Goal: Task Accomplishment & Management: Manage account settings

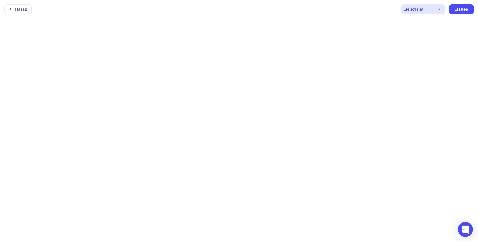
scroll to position [1, 0]
click at [461, 6] on div "Далее" at bounding box center [461, 8] width 13 height 6
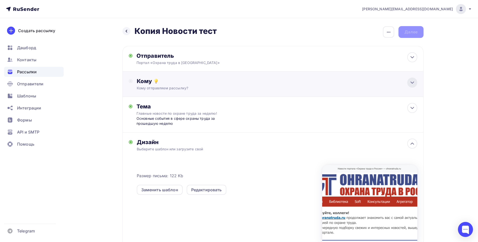
click at [411, 85] on icon at bounding box center [412, 83] width 6 height 6
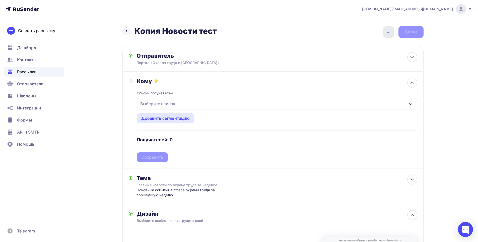
click at [392, 29] on div "button" at bounding box center [388, 31] width 11 height 11
click at [371, 55] on div "Переименовать рассылку" at bounding box center [362, 58] width 62 height 6
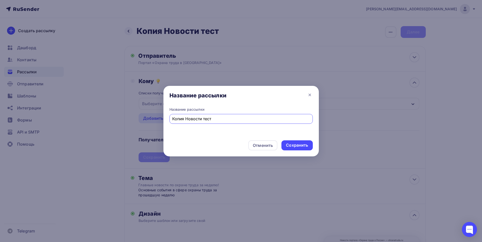
click at [185, 118] on input "Копия Новости тест" at bounding box center [241, 119] width 138 height 6
click at [202, 117] on input "Новости тест" at bounding box center [241, 119] width 138 height 6
click at [195, 118] on input "Новости" at bounding box center [241, 119] width 138 height 6
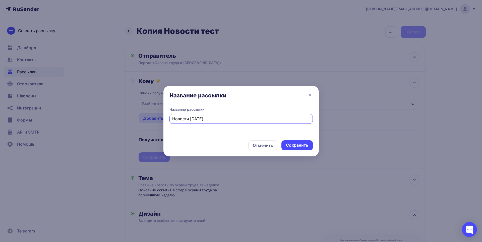
click at [215, 118] on input "Новости [DATE]-" at bounding box center [241, 119] width 138 height 6
type input "Новости [DATE]-[DATE]"
click at [301, 145] on div "Сохранить" at bounding box center [297, 145] width 22 height 6
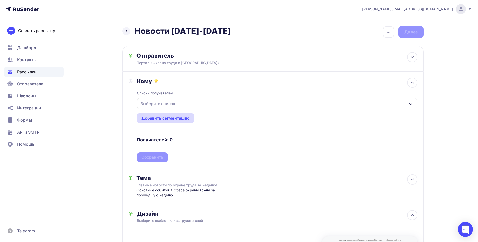
click at [179, 118] on div "Добавить сегментацию" at bounding box center [165, 118] width 49 height 6
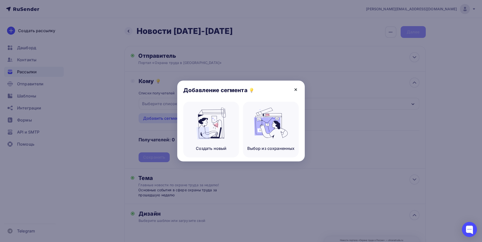
click at [295, 89] on icon at bounding box center [296, 90] width 6 height 6
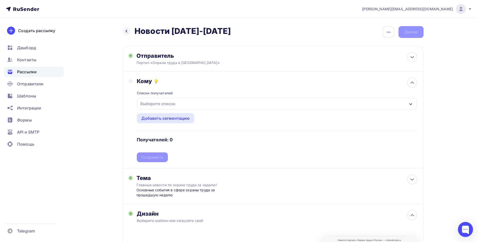
click at [191, 102] on div "Выберите список" at bounding box center [277, 104] width 280 height 12
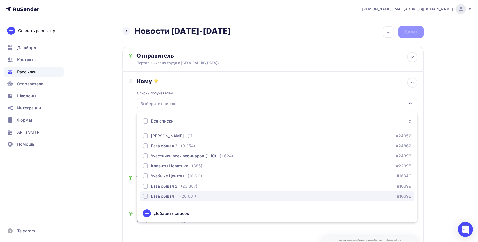
click at [144, 196] on div "button" at bounding box center [145, 195] width 5 height 5
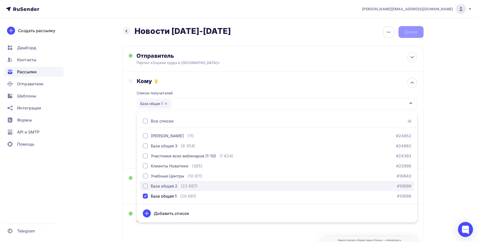
click at [145, 188] on div "button" at bounding box center [145, 185] width 5 height 5
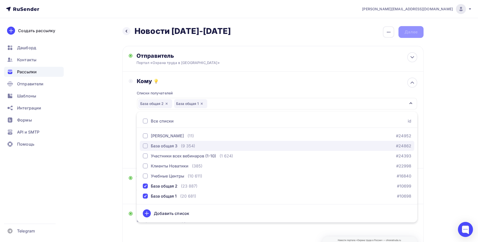
click at [144, 146] on div "button" at bounding box center [145, 145] width 5 height 5
click at [447, 135] on div "[PERSON_NAME][EMAIL_ADDRESS][DOMAIN_NAME] Аккаунт Тарифы Выйти Создать рассылку…" at bounding box center [239, 186] width 478 height 373
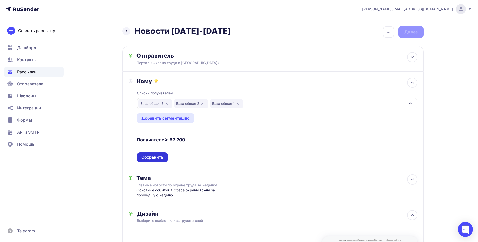
click at [156, 155] on div "Сохранить" at bounding box center [152, 157] width 22 height 6
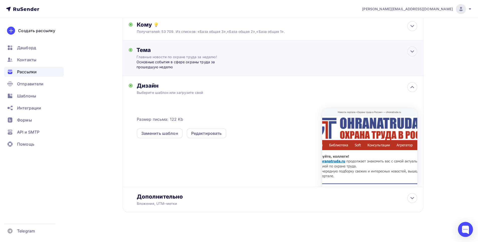
scroll to position [59, 0]
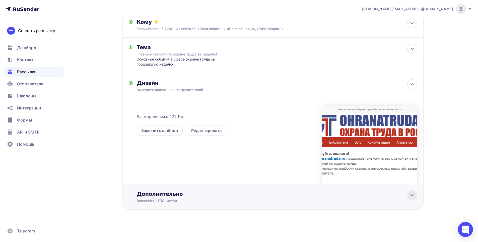
click at [412, 195] on icon at bounding box center [412, 195] width 3 height 2
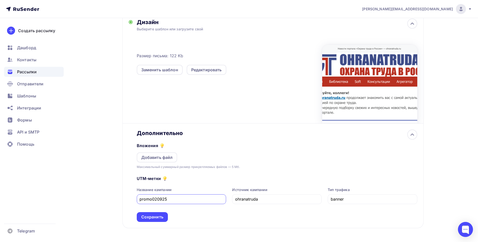
scroll to position [139, 0]
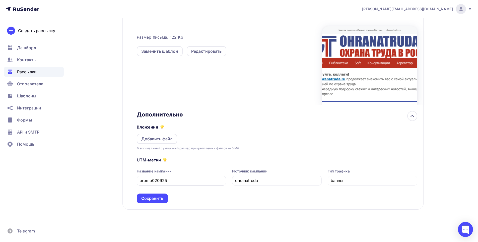
click at [156, 181] on input "promo020925" at bounding box center [182, 180] width 84 height 6
type input "promo090925"
click at [151, 198] on div "Сохранить" at bounding box center [152, 198] width 22 height 6
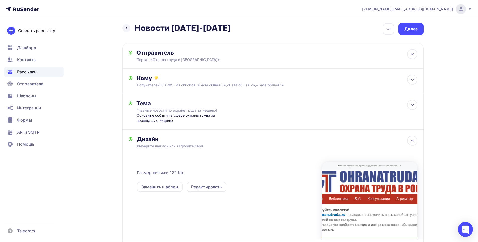
scroll to position [0, 0]
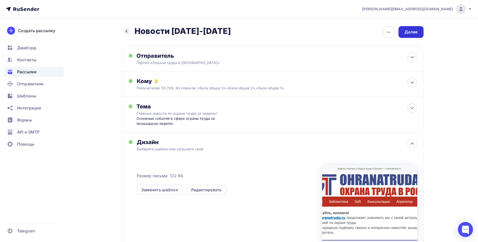
click at [411, 30] on div "Далее" at bounding box center [410, 32] width 13 height 6
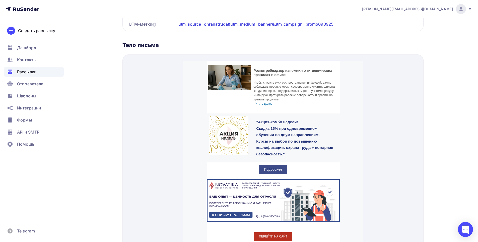
scroll to position [527, 0]
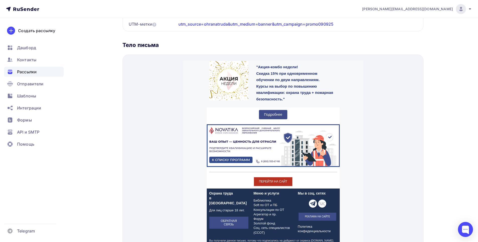
click at [271, 106] on span "Подробнее" at bounding box center [273, 108] width 18 height 4
click at [279, 141] on img at bounding box center [273, 139] width 133 height 43
click at [278, 175] on span "ПЕРЕЙТИ НА САЙТ" at bounding box center [273, 176] width 28 height 4
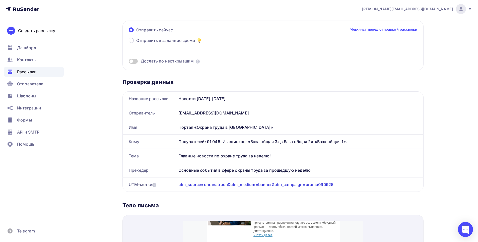
scroll to position [0, 0]
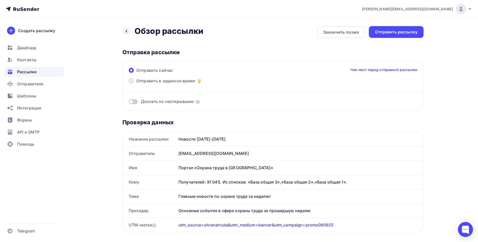
click at [130, 81] on span at bounding box center [131, 80] width 5 height 5
click at [136, 84] on input "Отправить в заданное время" at bounding box center [136, 84] width 0 height 0
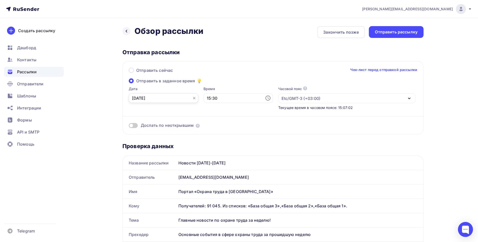
click at [183, 101] on input "[DATE]" at bounding box center [164, 98] width 70 height 10
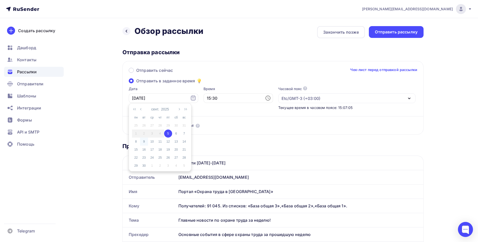
click at [145, 141] on div "9" at bounding box center [144, 141] width 8 height 5
type input "[DATE]"
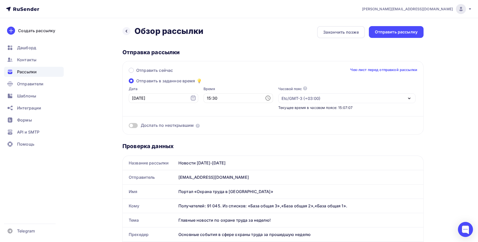
click at [265, 99] on icon at bounding box center [267, 98] width 5 height 5
click at [213, 127] on li "10" at bounding box center [211, 128] width 26 height 8
click at [211, 117] on li "11" at bounding box center [211, 115] width 26 height 8
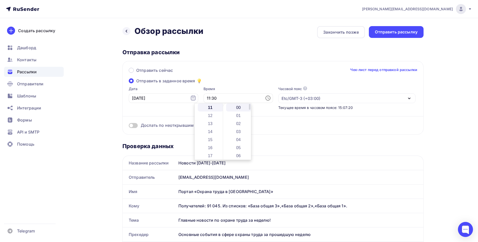
click at [235, 109] on li "00" at bounding box center [239, 107] width 26 height 8
type input "11:00"
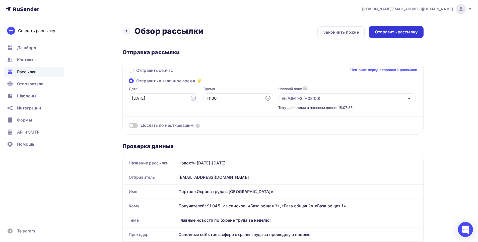
click at [396, 30] on div "Отправить рассылку" at bounding box center [396, 32] width 43 height 6
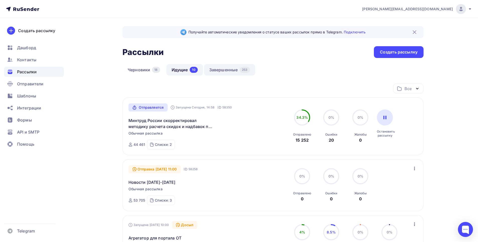
click at [224, 68] on link "Завершенные 253" at bounding box center [229, 70] width 51 height 12
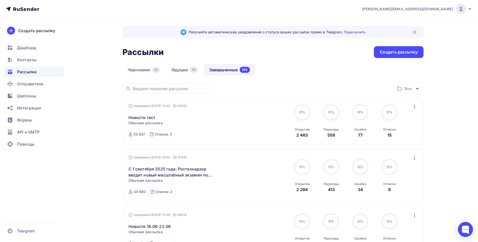
scroll to position [25, 0]
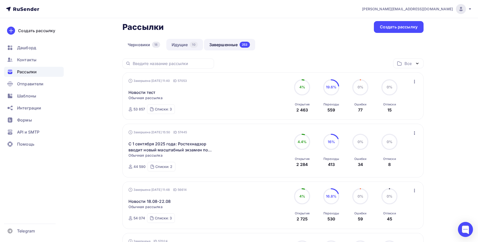
click at [178, 44] on link "Идущие 10" at bounding box center [184, 45] width 37 height 12
